Goal: Feedback & Contribution: Leave review/rating

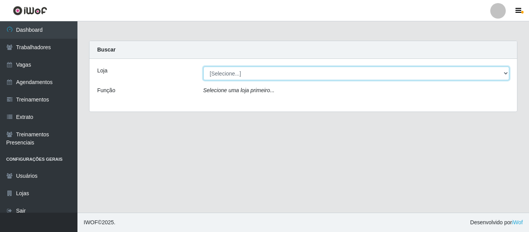
click at [219, 75] on select "[Selecione...] Mister Burg" at bounding box center [356, 74] width 307 height 14
select select "535"
click at [203, 67] on select "[Selecione...] Mister Burg" at bounding box center [356, 74] width 307 height 14
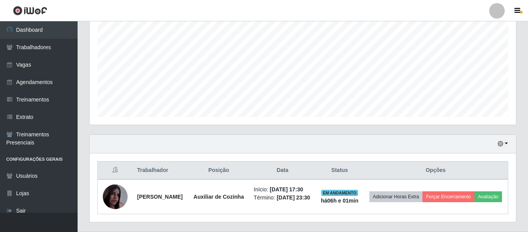
scroll to position [193, 0]
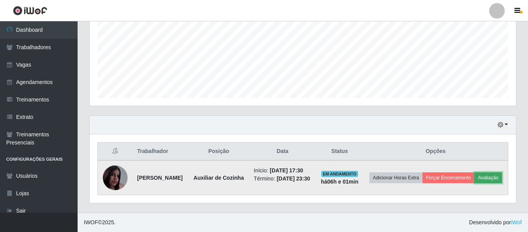
click at [474, 178] on button "Avaliação" at bounding box center [488, 177] width 28 height 11
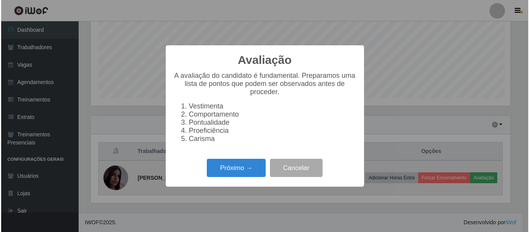
scroll to position [161, 422]
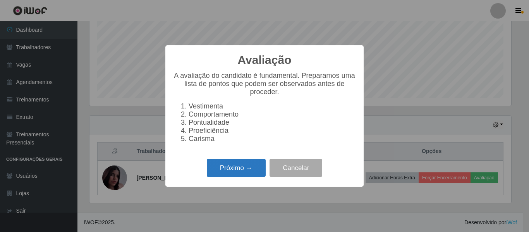
click at [246, 177] on button "Próximo →" at bounding box center [236, 168] width 59 height 18
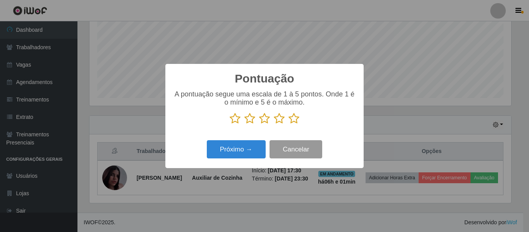
scroll to position [387428, 387167]
click at [293, 122] on icon at bounding box center [294, 119] width 11 height 12
click at [289, 124] on input "radio" at bounding box center [289, 124] width 0 height 0
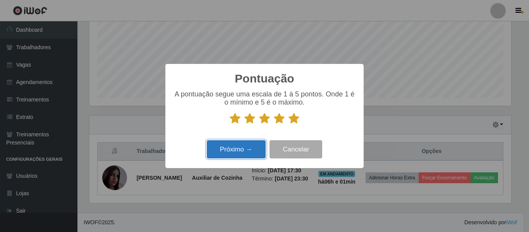
click at [249, 148] on button "Próximo →" at bounding box center [236, 149] width 59 height 18
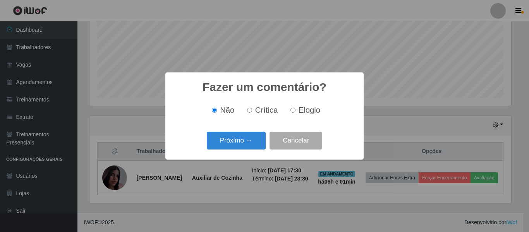
click at [300, 109] on span "Elogio" at bounding box center [310, 110] width 22 height 9
click at [296, 109] on input "Elogio" at bounding box center [293, 110] width 5 height 5
radio input "true"
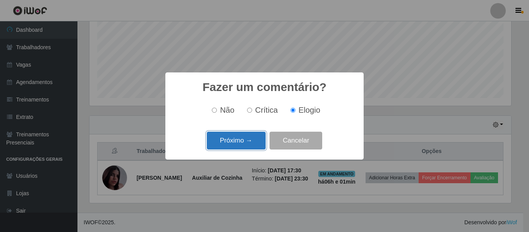
click at [248, 140] on button "Próximo →" at bounding box center [236, 141] width 59 height 18
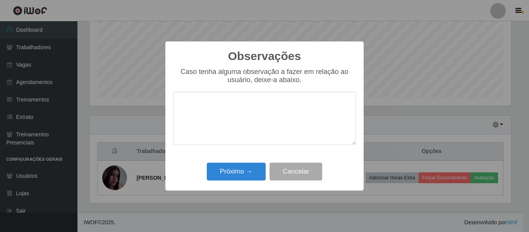
click at [248, 123] on textarea at bounding box center [264, 118] width 183 height 53
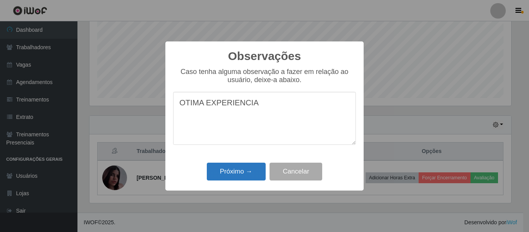
type textarea "OTIMA EXPERIENCIA"
click at [240, 172] on button "Próximo →" at bounding box center [236, 172] width 59 height 18
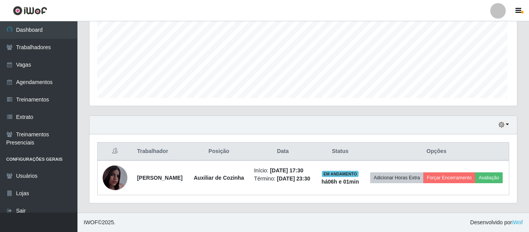
scroll to position [161, 426]
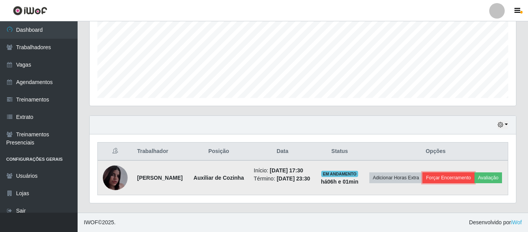
click at [474, 172] on button "Forçar Encerramento" at bounding box center [448, 177] width 52 height 11
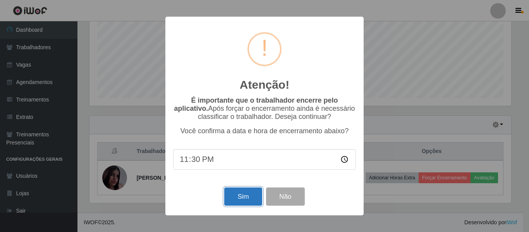
click at [246, 202] on button "Sim" at bounding box center [243, 197] width 38 height 18
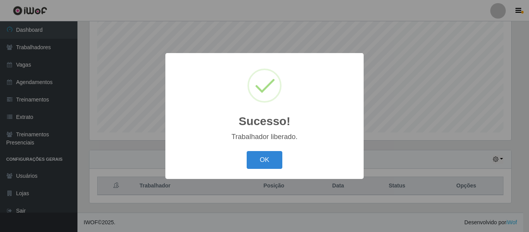
click at [284, 19] on div "Sucesso! × Trabalhador liberado. OK Cancel" at bounding box center [264, 116] width 529 height 232
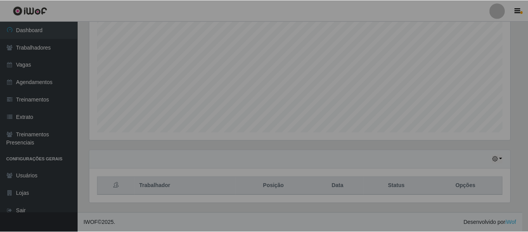
scroll to position [161, 426]
